Goal: Task Accomplishment & Management: Manage account settings

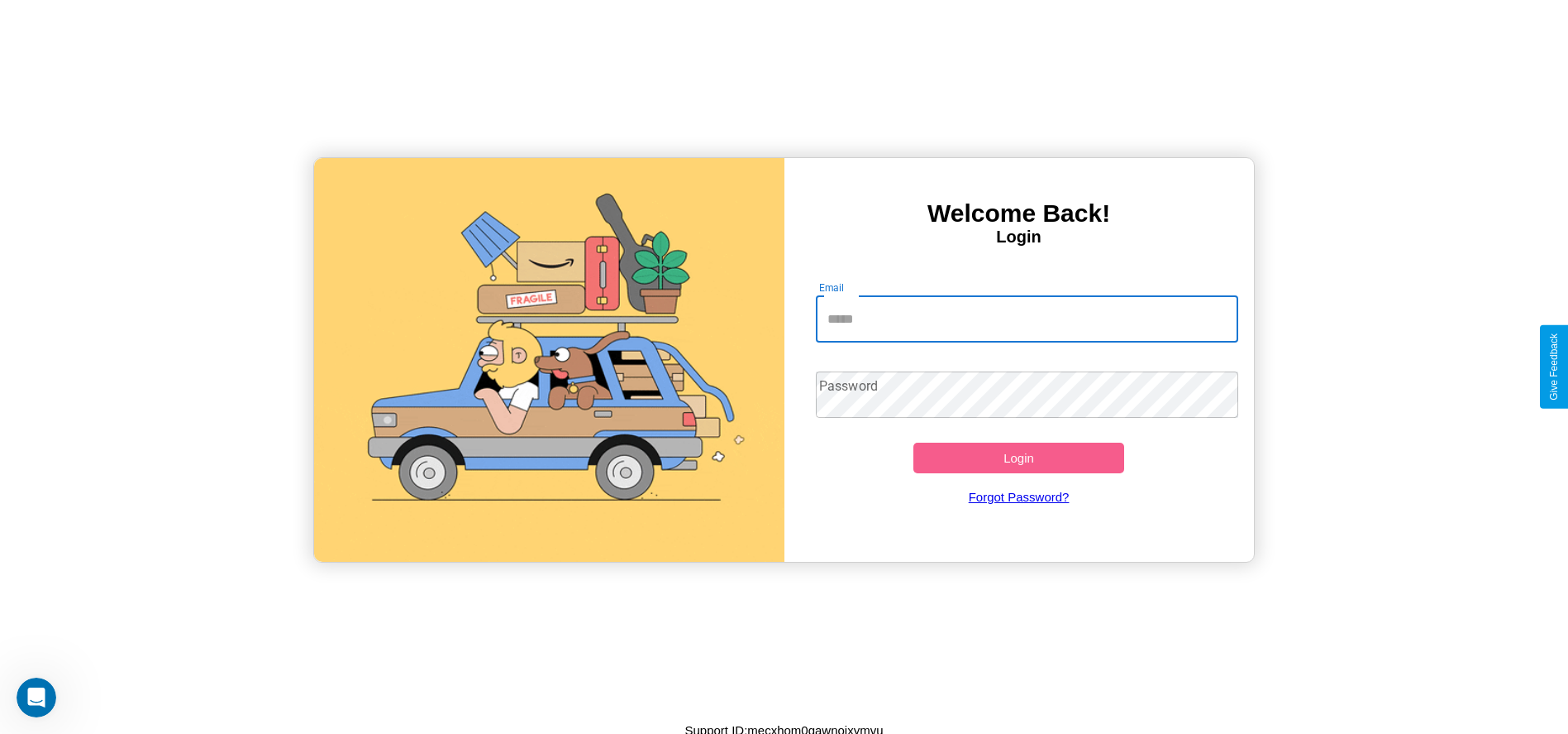
click at [1027, 319] on input "Email" at bounding box center [1026, 319] width 422 height 46
type input "**********"
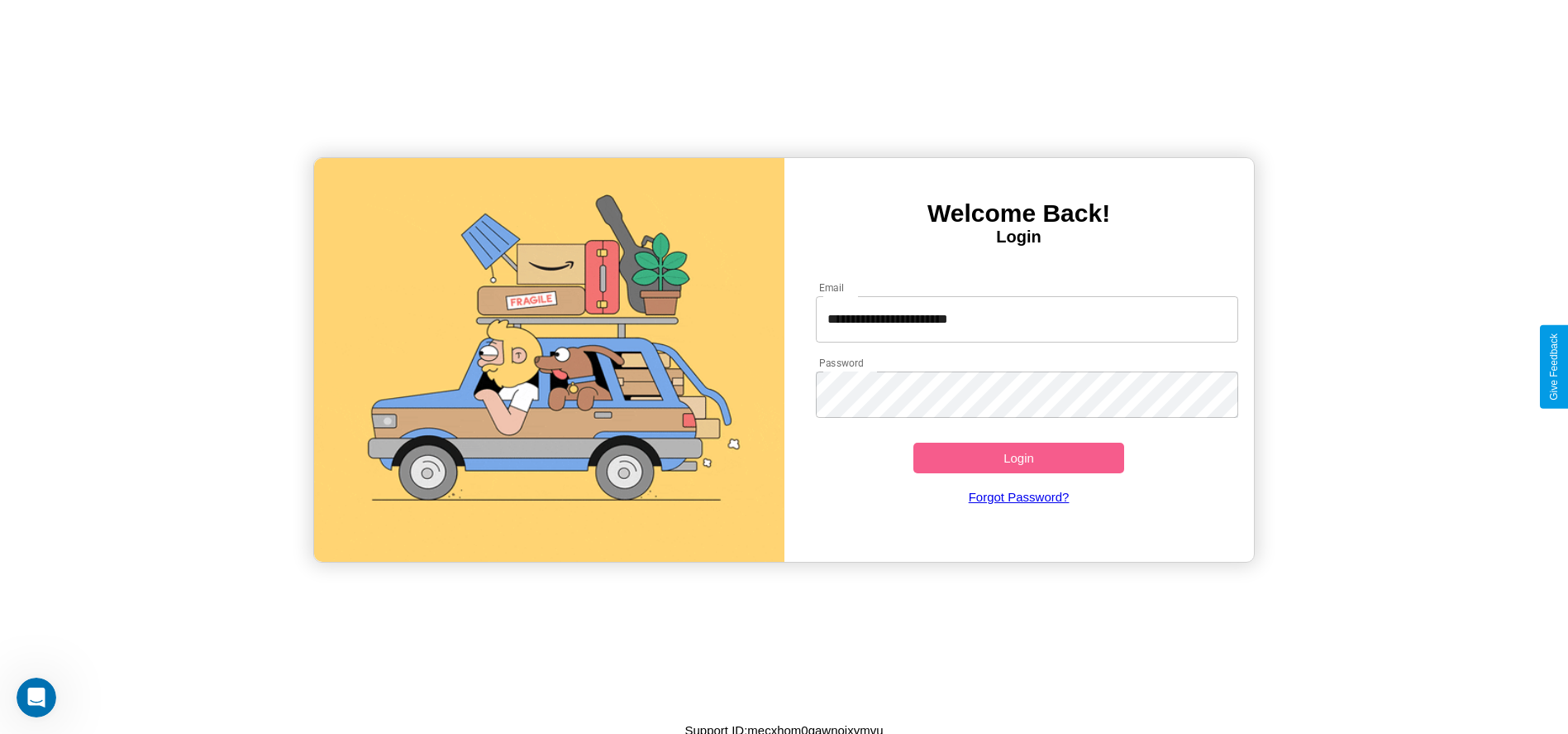
click at [1018, 457] on button "Login" at bounding box center [1019, 457] width 212 height 31
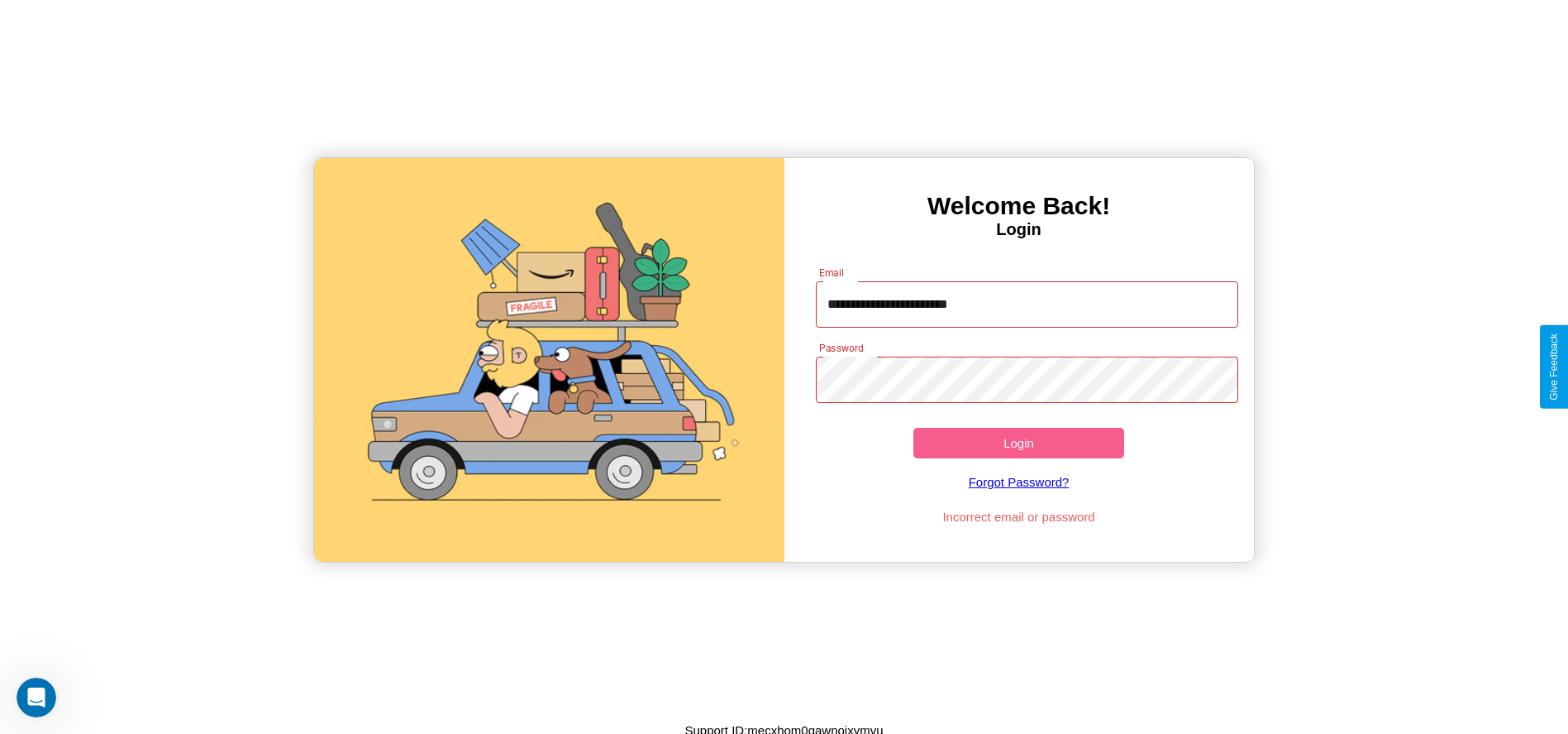
click at [1018, 442] on button "Login" at bounding box center [1019, 442] width 212 height 31
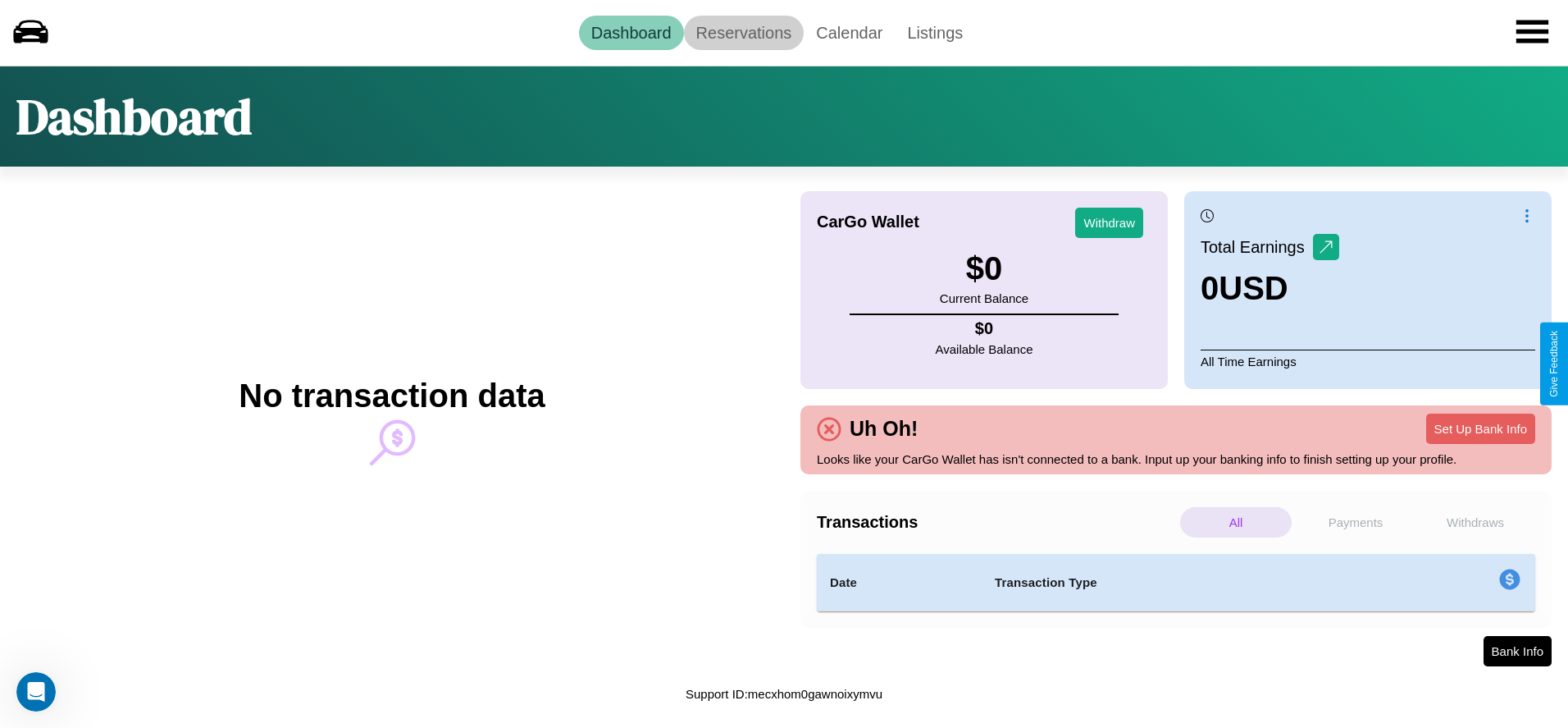
click at [743, 32] on link "Reservations" at bounding box center [745, 33] width 121 height 35
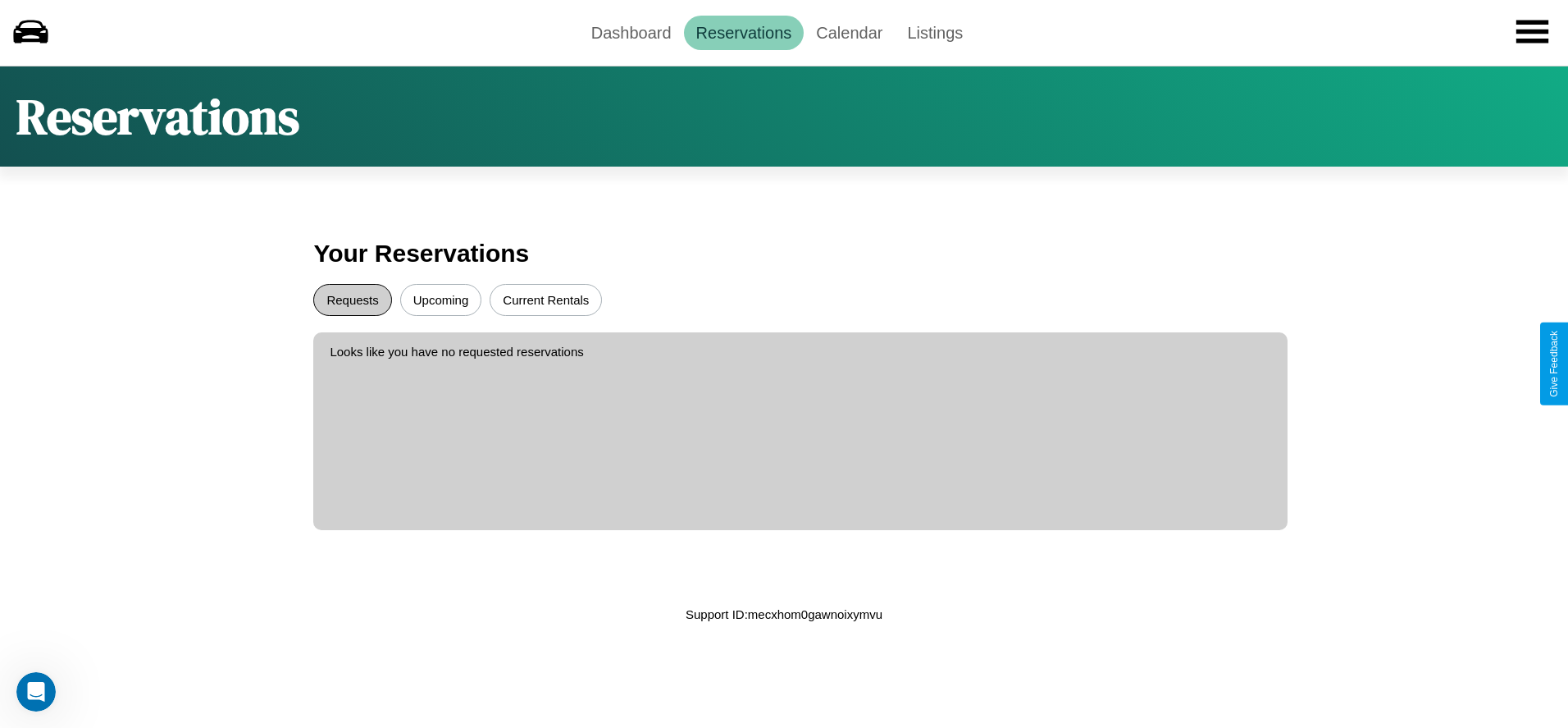
click at [353, 299] on button "Requests" at bounding box center [352, 300] width 78 height 32
click at [441, 299] on button "Upcoming" at bounding box center [441, 300] width 82 height 32
click at [631, 32] on link "Dashboard" at bounding box center [632, 33] width 105 height 35
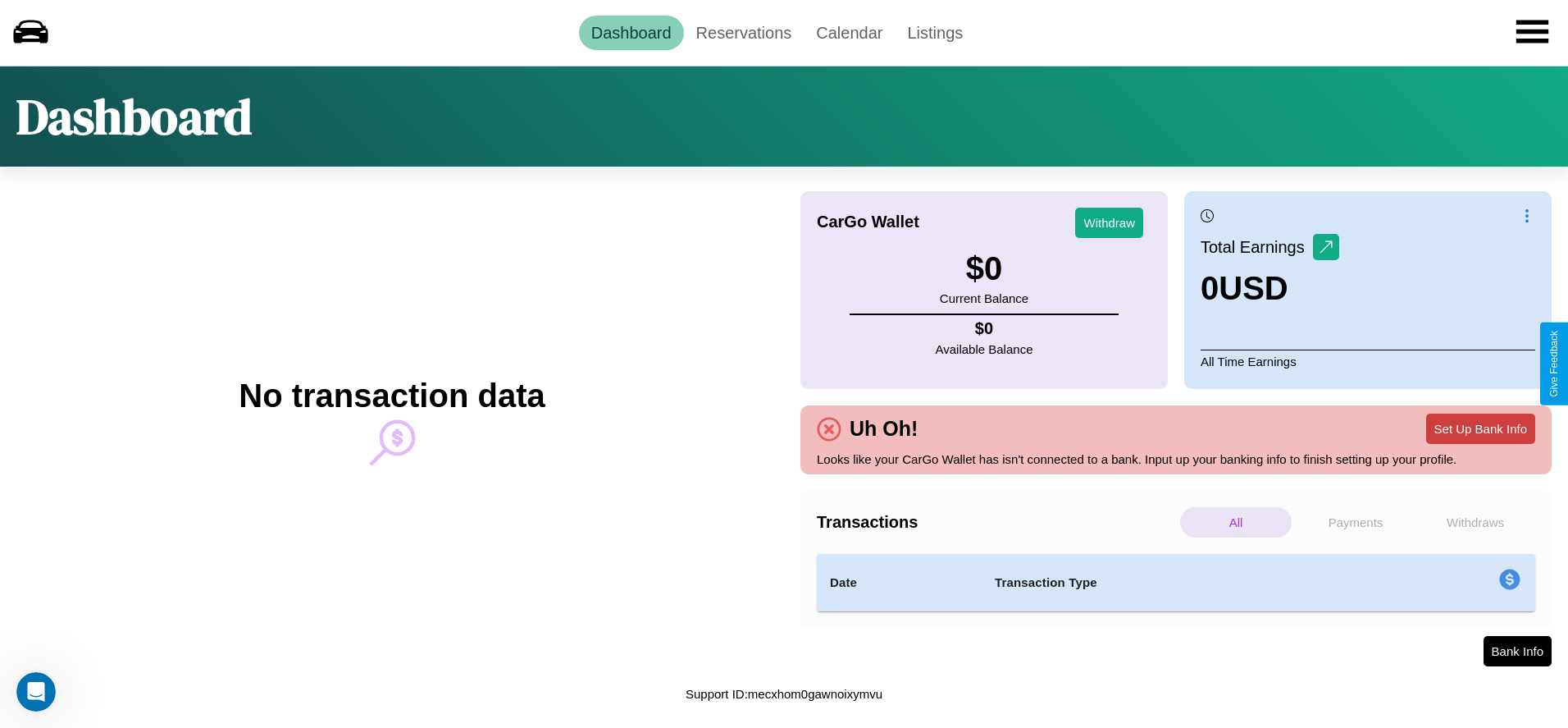
click at [1481, 428] on button "Set Up Bank Info" at bounding box center [1481, 428] width 109 height 31
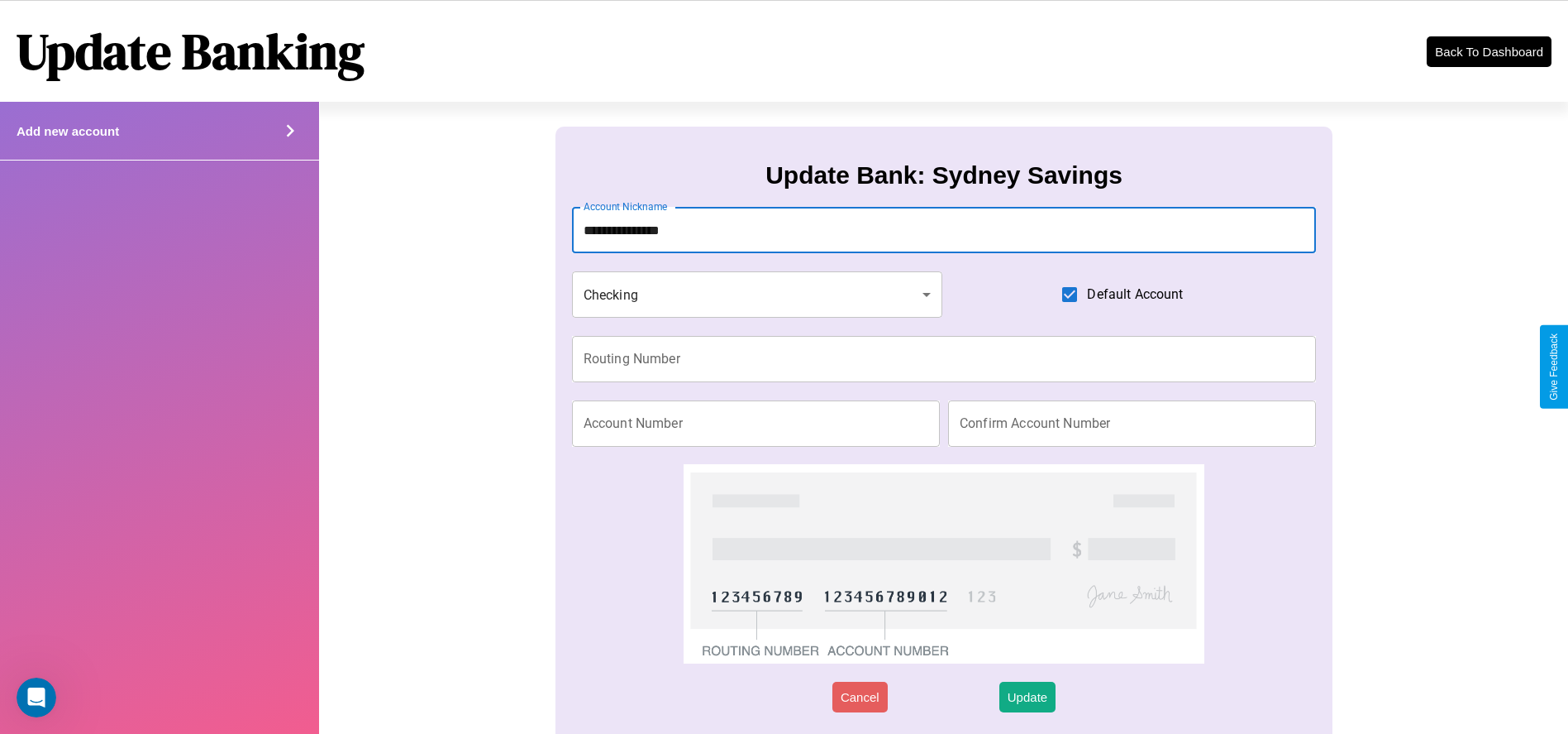
type input "**********"
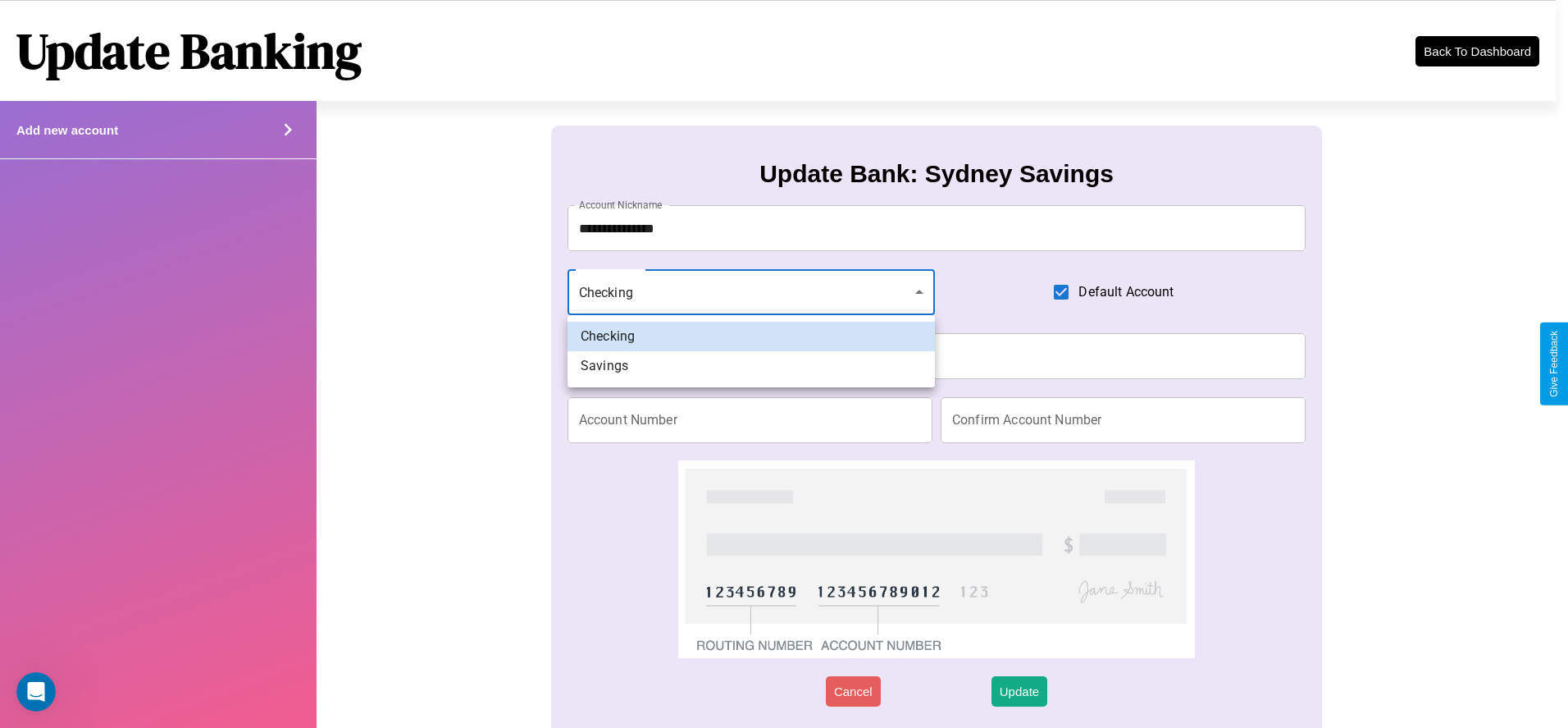
click at [751, 292] on div at bounding box center [784, 364] width 1568 height 728
